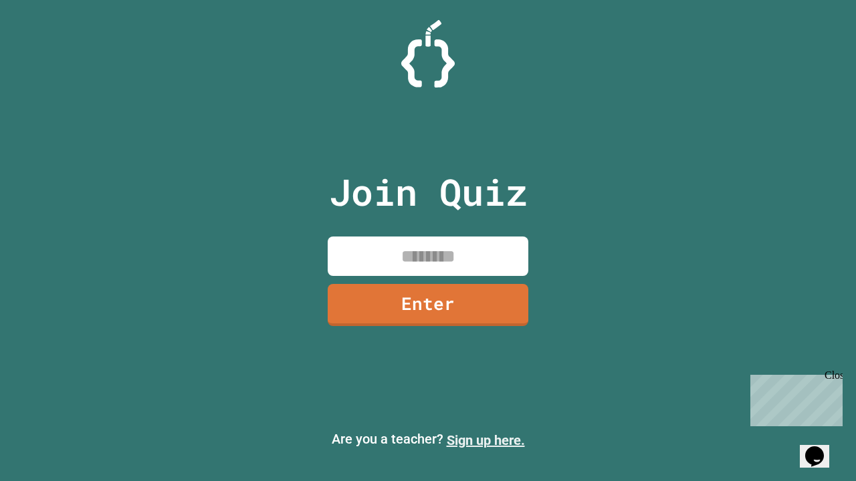
click at [485, 441] on link "Sign up here." at bounding box center [486, 441] width 78 height 16
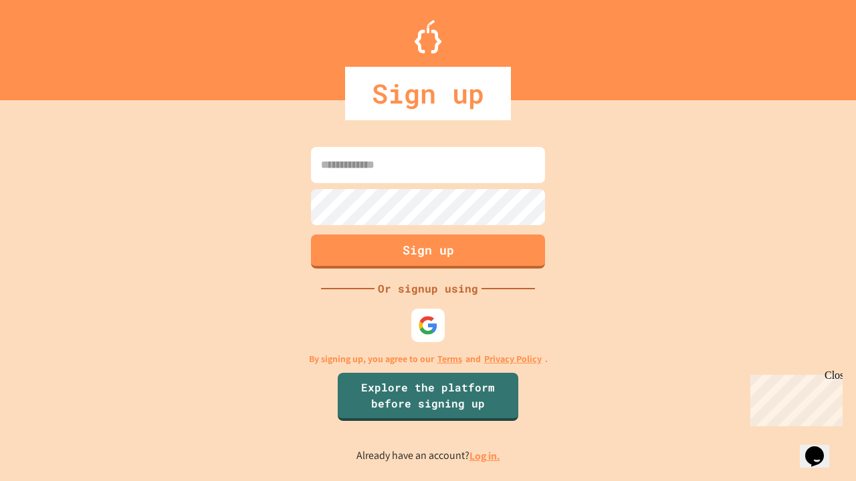
click at [485, 456] on link "Log in." at bounding box center [484, 456] width 31 height 14
